Goal: Check status

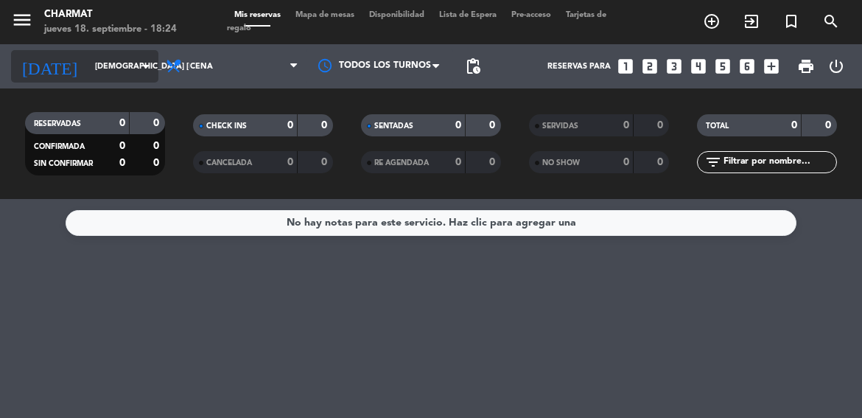
click at [146, 74] on icon "arrow_drop_down" at bounding box center [146, 66] width 18 height 18
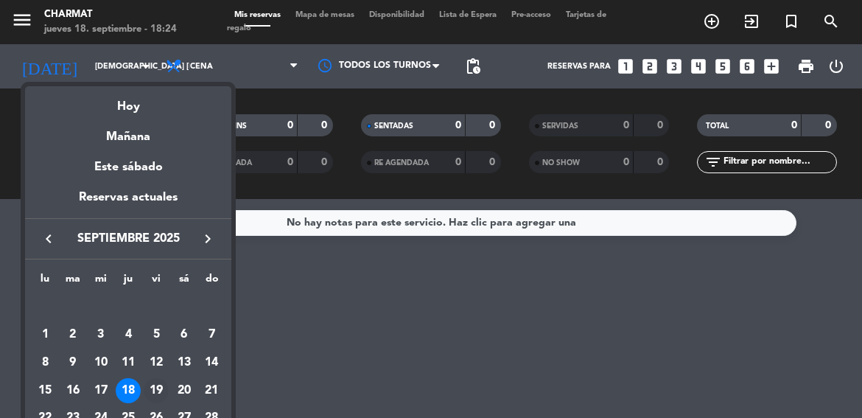
click at [155, 387] on div "19" at bounding box center [156, 390] width 25 height 25
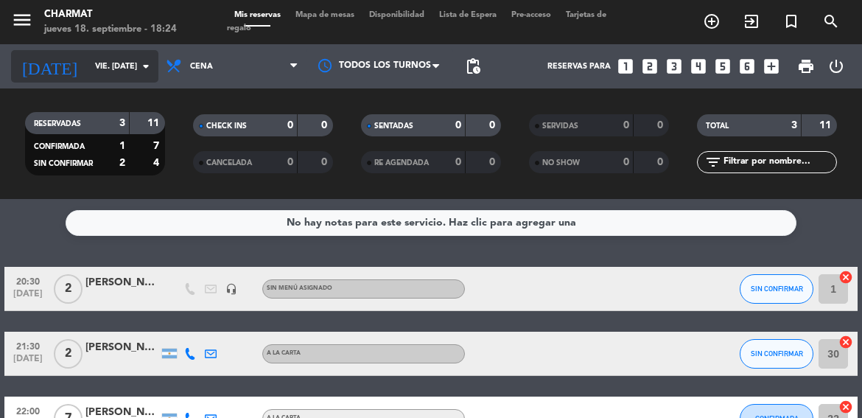
click at [145, 69] on icon "arrow_drop_down" at bounding box center [146, 66] width 18 height 18
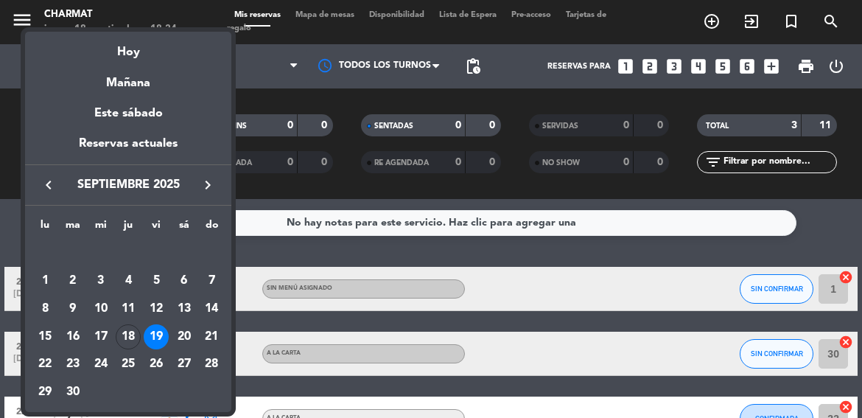
click at [184, 336] on div "20" at bounding box center [184, 336] width 25 height 25
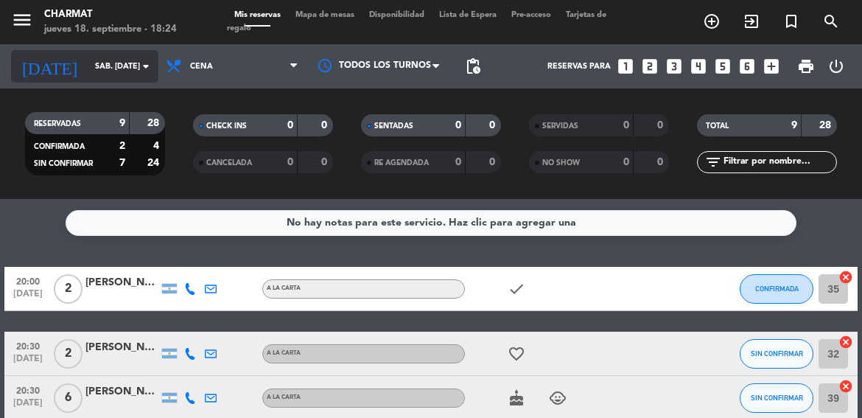
click at [144, 62] on icon "arrow_drop_down" at bounding box center [146, 66] width 18 height 18
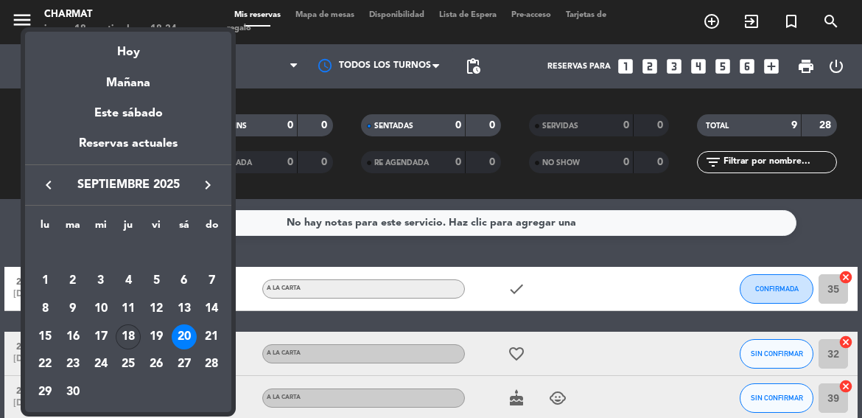
click at [133, 334] on div "18" at bounding box center [128, 336] width 25 height 25
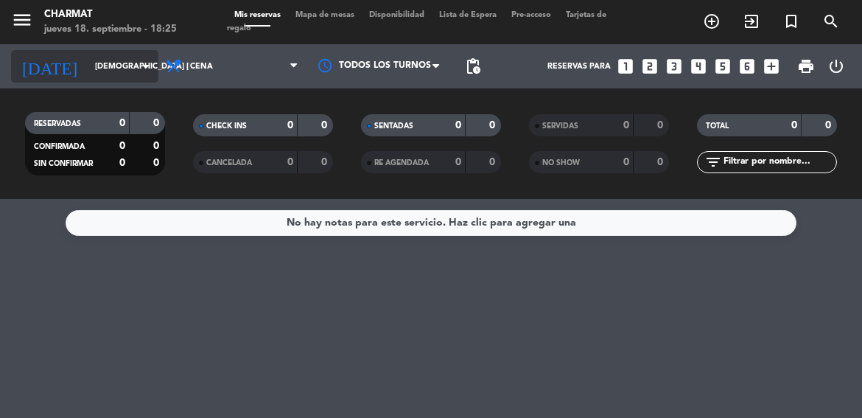
click at [141, 64] on icon "arrow_drop_down" at bounding box center [146, 66] width 18 height 18
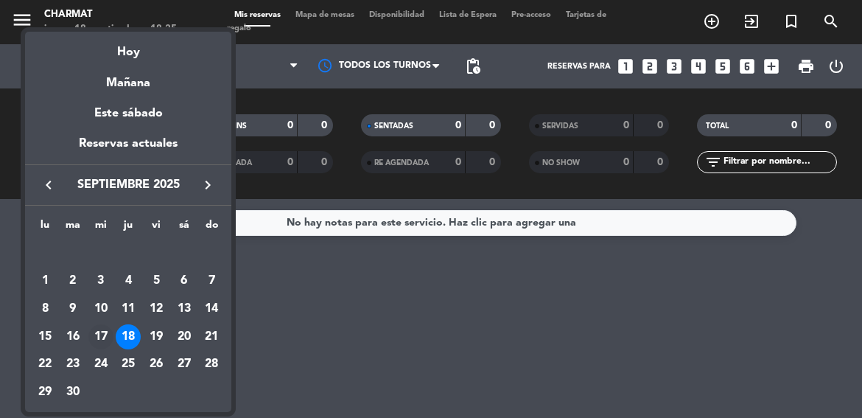
click at [104, 323] on td "17" at bounding box center [101, 337] width 28 height 28
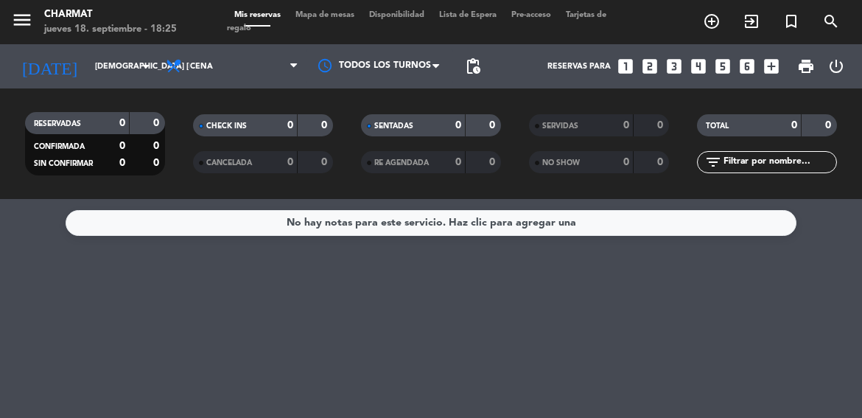
type input "mié. [DATE]"
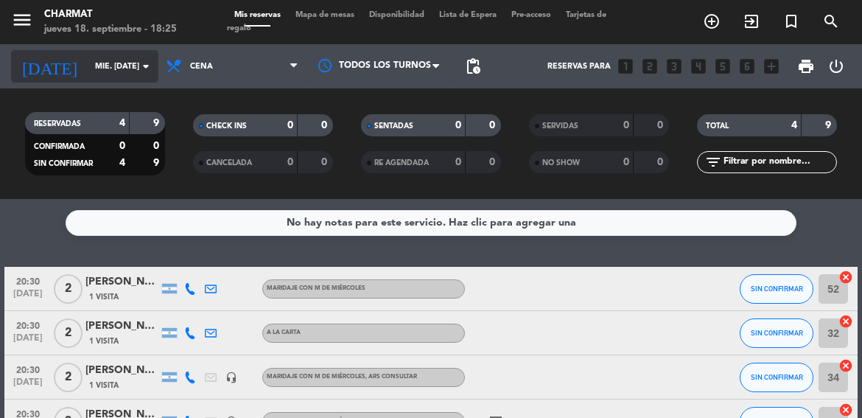
click at [147, 63] on icon "arrow_drop_down" at bounding box center [146, 66] width 18 height 18
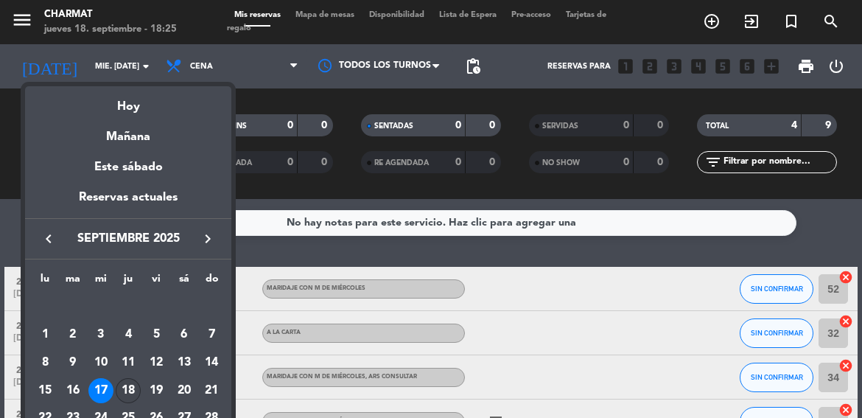
click at [125, 391] on div "18" at bounding box center [128, 390] width 25 height 25
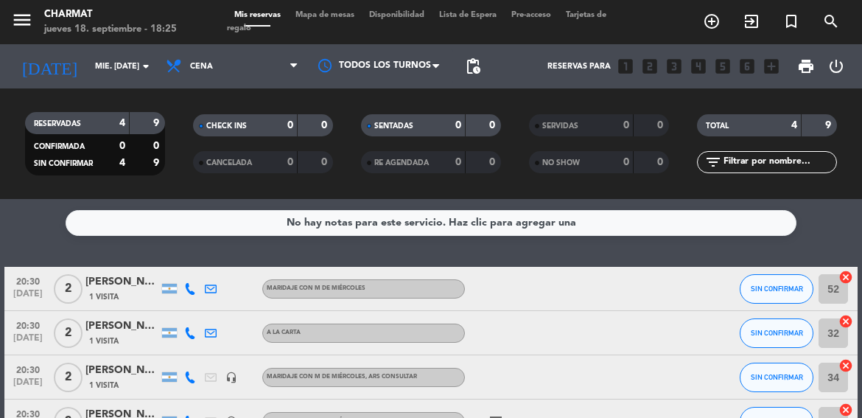
type input "[DEMOGRAPHIC_DATA] [DATE]"
